Goal: Task Accomplishment & Management: Use online tool/utility

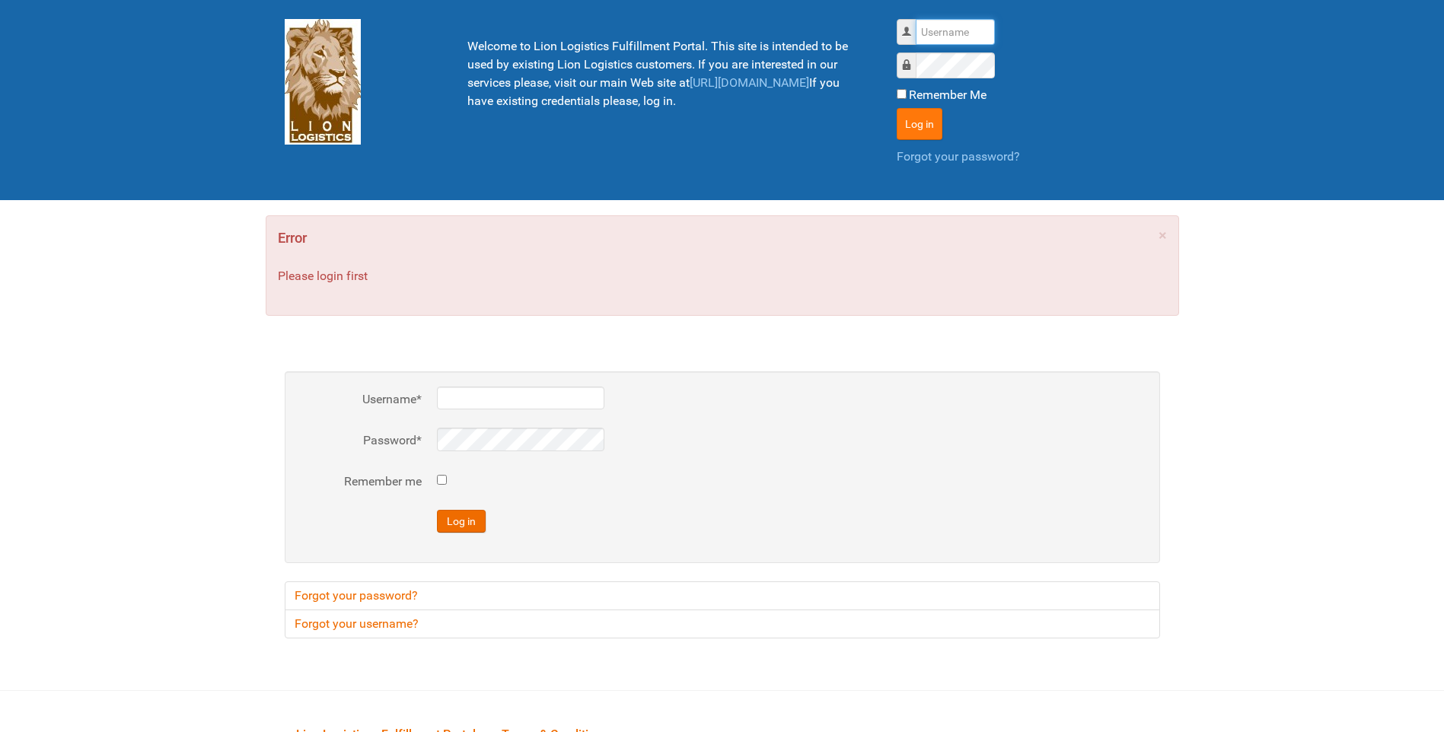
type input "lion"
click at [903, 120] on button "Log in" at bounding box center [919, 124] width 46 height 32
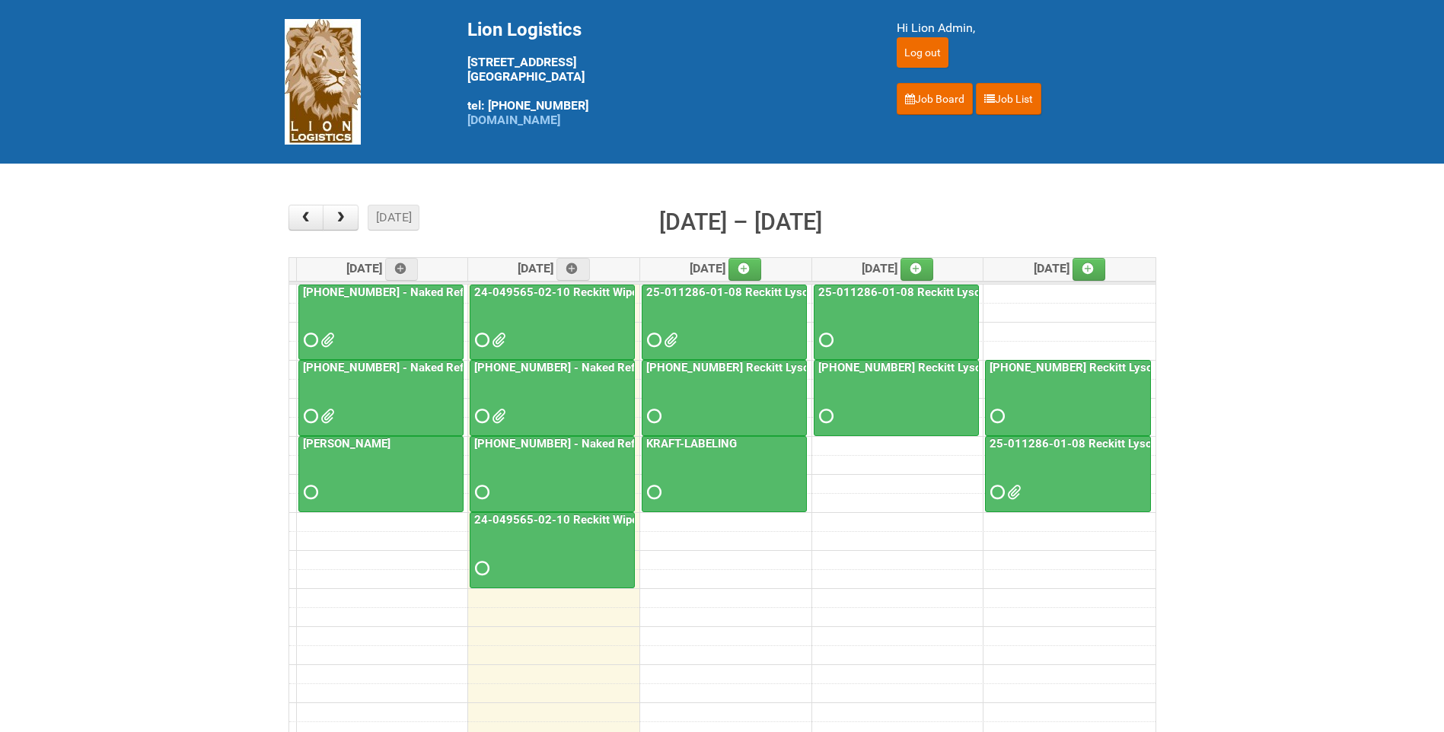
click at [673, 337] on span at bounding box center [669, 340] width 11 height 11
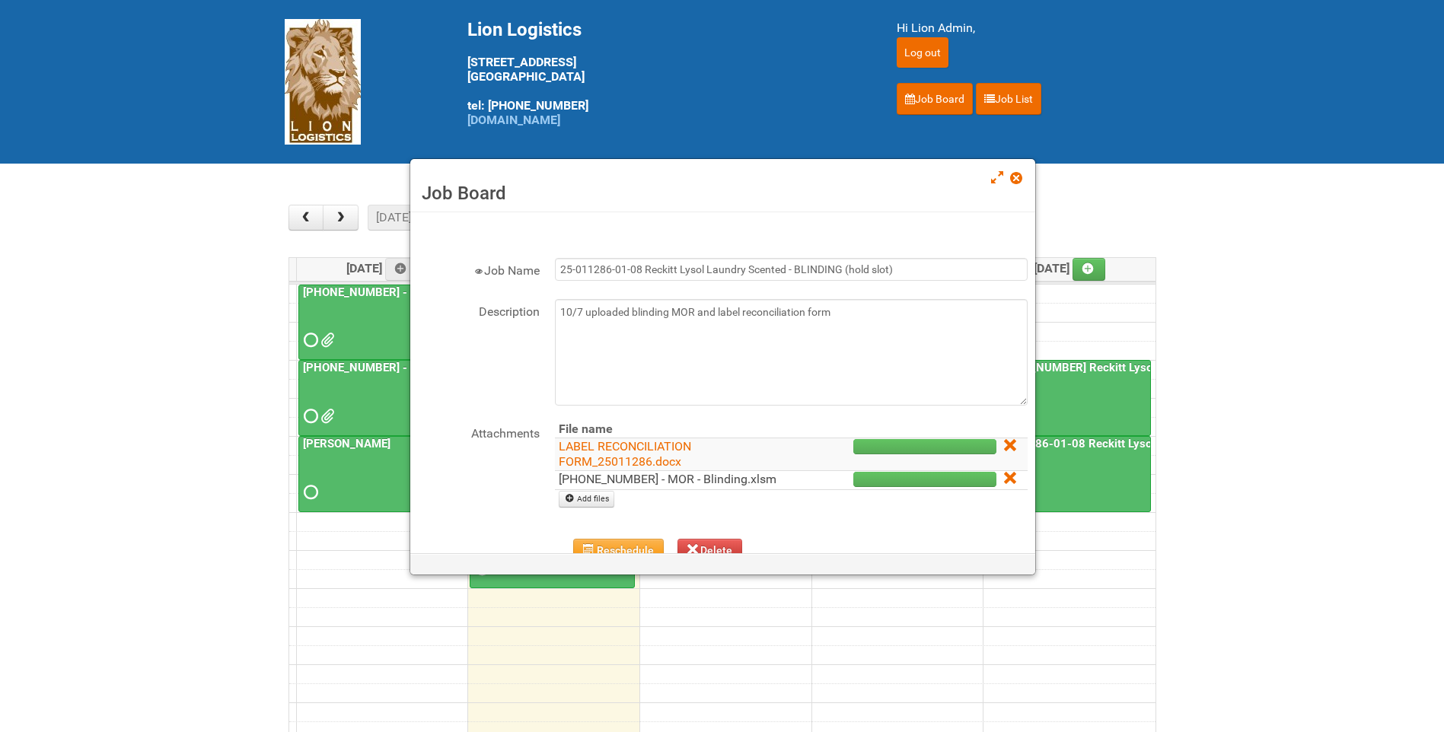
click at [657, 483] on link "25-011286-01 - MOR - Blinding.xlsm" at bounding box center [668, 479] width 218 height 14
click at [641, 447] on link "LABEL RECONCILIATION FORM_25011286.docx" at bounding box center [625, 454] width 132 height 30
